Goal: Information Seeking & Learning: Learn about a topic

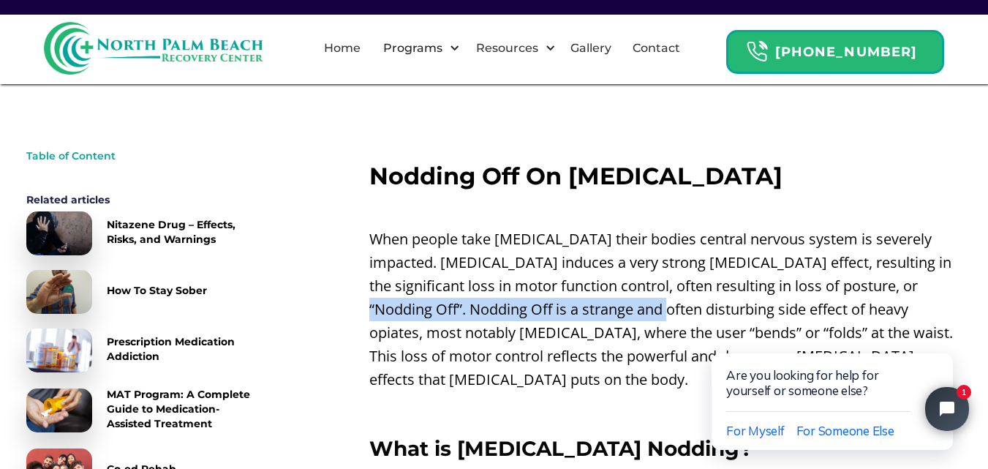
drag, startPoint x: 859, startPoint y: 287, endPoint x: 573, endPoint y: 316, distance: 286.7
click at [573, 316] on p "When people take [MEDICAL_DATA] their bodies central nervous system is severely…" at bounding box center [665, 309] width 593 height 164
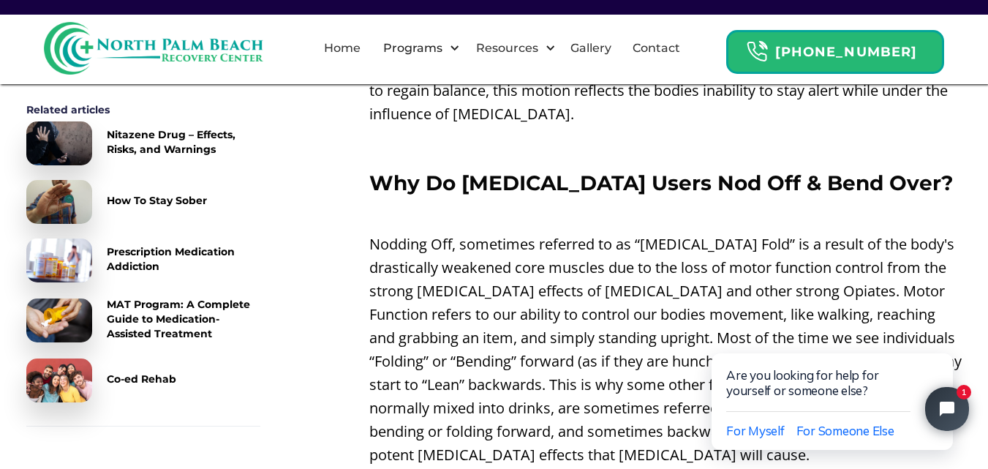
scroll to position [1024, 0]
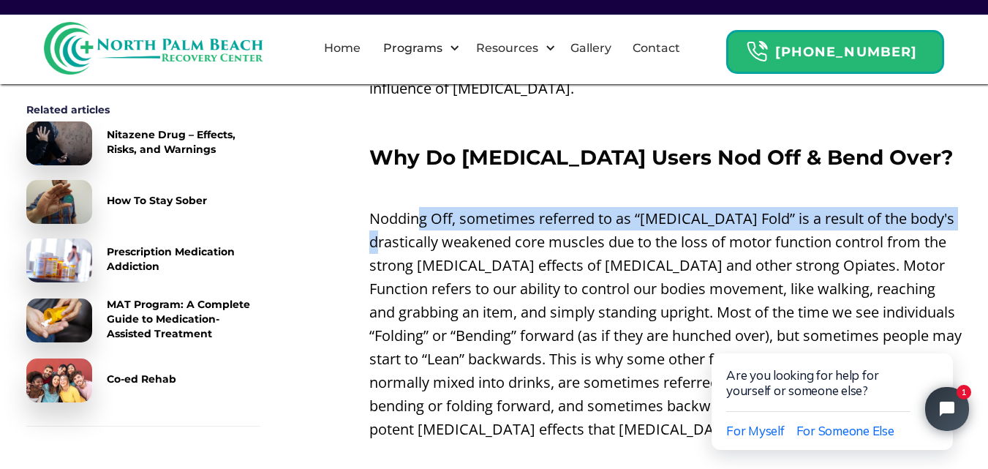
drag, startPoint x: 418, startPoint y: 198, endPoint x: 414, endPoint y: 213, distance: 15.3
click at [414, 213] on p "Nodding Off, sometimes referred to as “[MEDICAL_DATA] Fold” is a result of the …" at bounding box center [665, 324] width 593 height 234
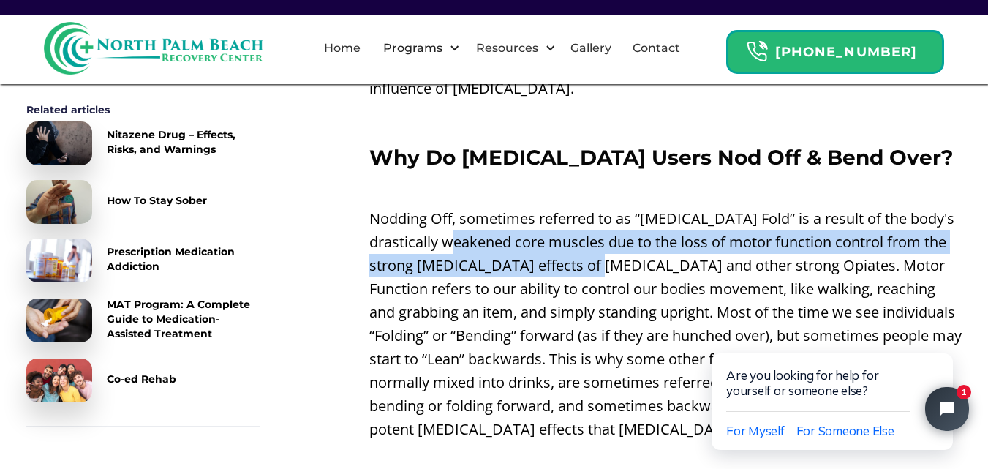
drag, startPoint x: 503, startPoint y: 222, endPoint x: 633, endPoint y: 247, distance: 132.0
click at [633, 247] on p "Nodding Off, sometimes referred to as “[MEDICAL_DATA] Fold” is a result of the …" at bounding box center [665, 324] width 593 height 234
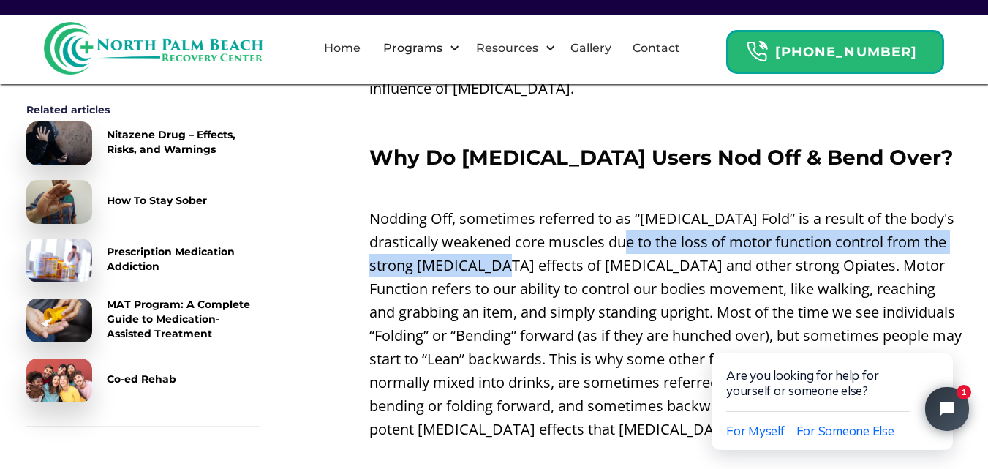
drag, startPoint x: 561, startPoint y: 231, endPoint x: 664, endPoint y: 216, distance: 104.2
click at [664, 216] on p "Nodding Off, sometimes referred to as “[MEDICAL_DATA] Fold” is a result of the …" at bounding box center [665, 324] width 593 height 234
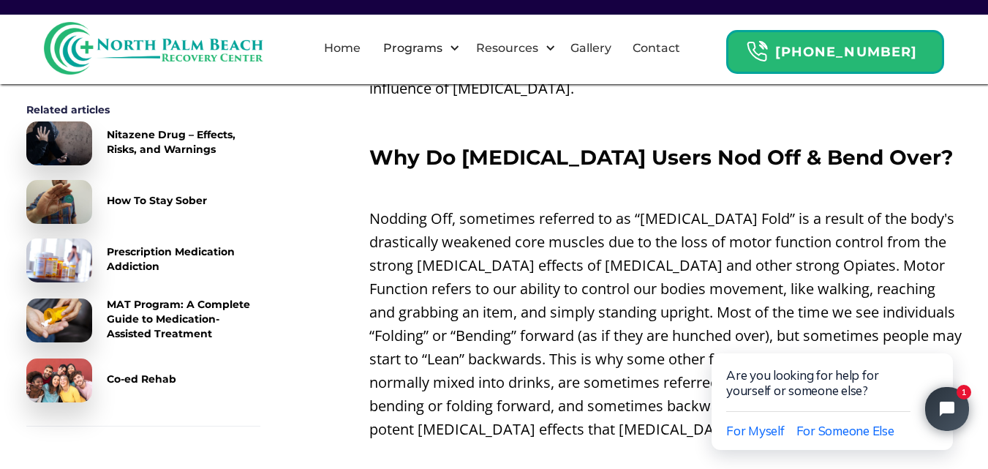
click at [556, 217] on p "Nodding Off, sometimes referred to as “[MEDICAL_DATA] Fold” is a result of the …" at bounding box center [665, 324] width 593 height 234
drag, startPoint x: 502, startPoint y: 222, endPoint x: 633, endPoint y: 222, distance: 130.9
click at [633, 222] on p "Nodding Off, sometimes referred to as “[MEDICAL_DATA] Fold” is a result of the …" at bounding box center [665, 324] width 593 height 234
drag, startPoint x: 704, startPoint y: 242, endPoint x: 682, endPoint y: 236, distance: 23.6
click at [704, 243] on p "Nodding Off, sometimes referred to as “[MEDICAL_DATA] Fold” is a result of the …" at bounding box center [665, 324] width 593 height 234
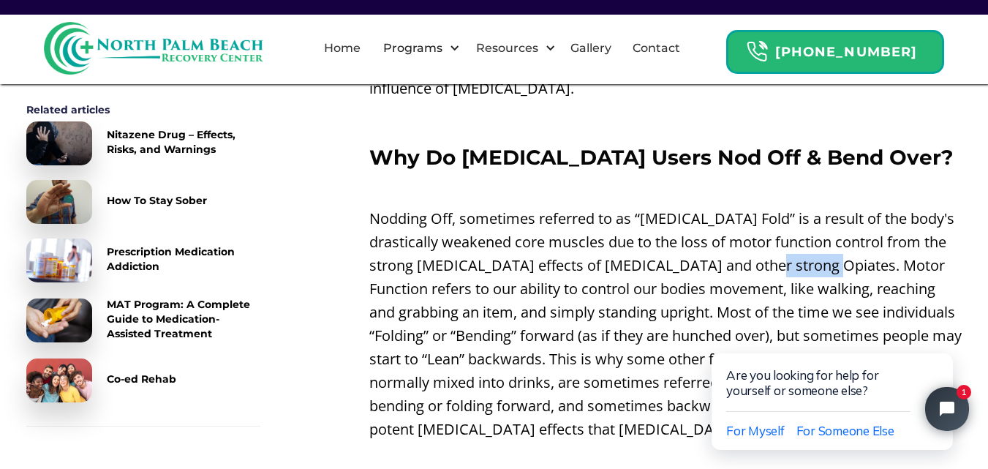
drag, startPoint x: 799, startPoint y: 238, endPoint x: 862, endPoint y: 235, distance: 63.7
click at [862, 237] on p "Nodding Off, sometimes referred to as “[MEDICAL_DATA] Fold” is a result of the …" at bounding box center [665, 324] width 593 height 234
click at [862, 235] on p "Nodding Off, sometimes referred to as “[MEDICAL_DATA] Fold” is a result of the …" at bounding box center [665, 324] width 593 height 234
